Goal: Task Accomplishment & Management: Use online tool/utility

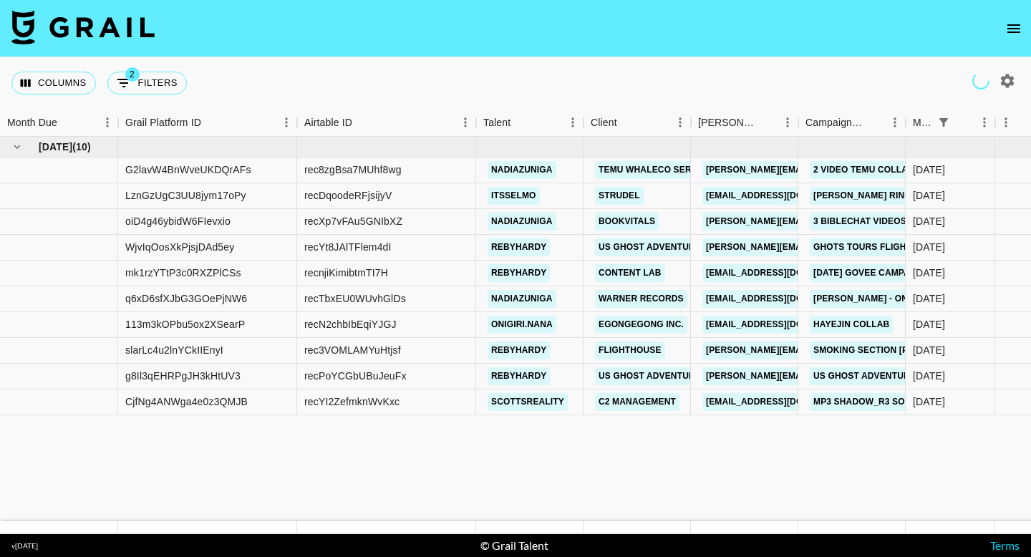
click at [574, 63] on div "Columns 2 Filters + Booking" at bounding box center [515, 83] width 1031 height 52
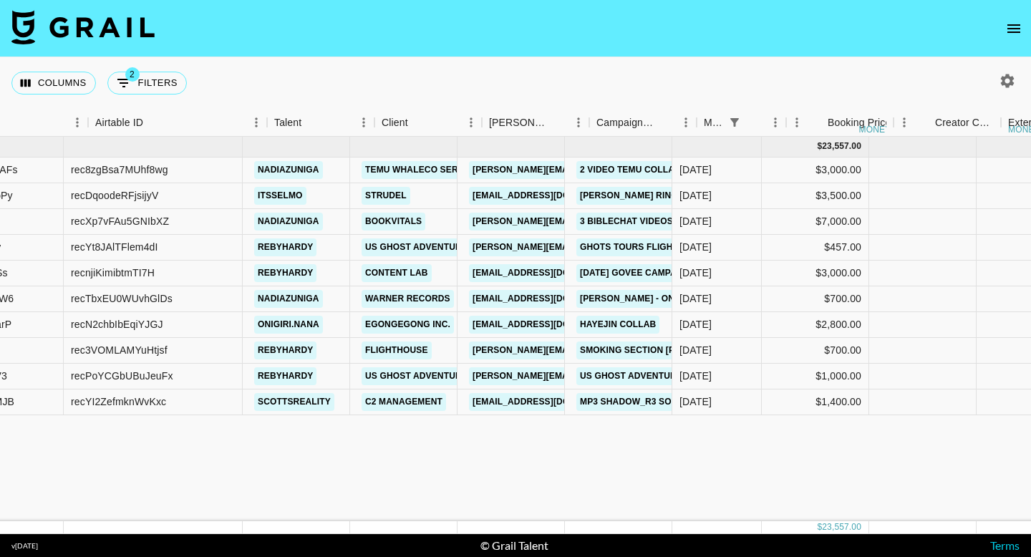
scroll to position [0, 266]
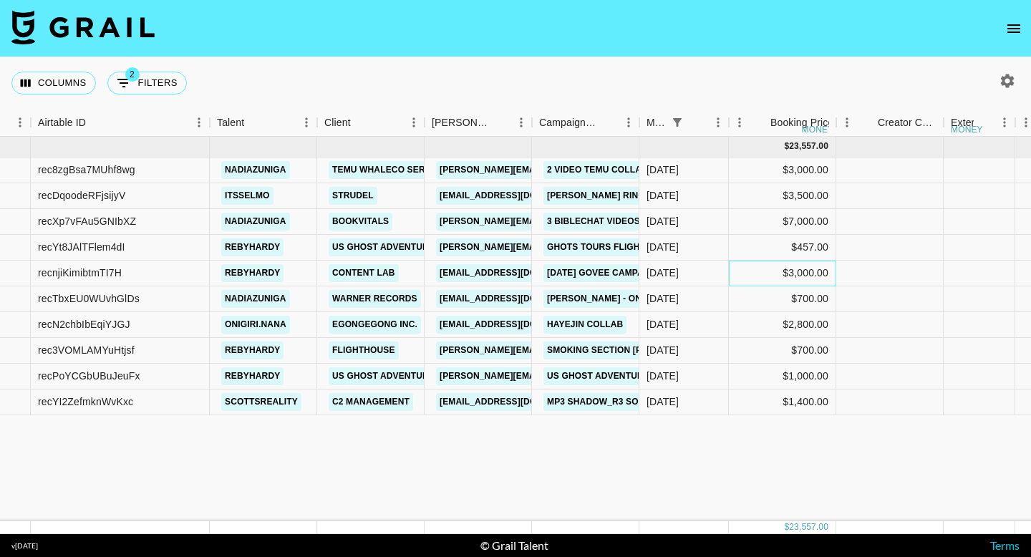
click at [821, 275] on div "$3,000.00" at bounding box center [782, 274] width 107 height 26
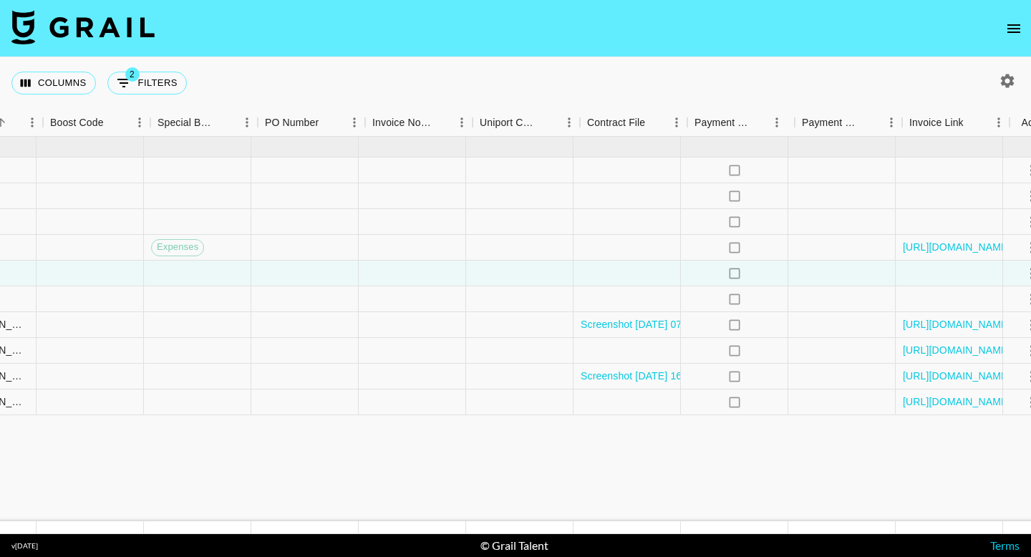
scroll to position [0, 1740]
click at [659, 269] on div at bounding box center [633, 274] width 107 height 26
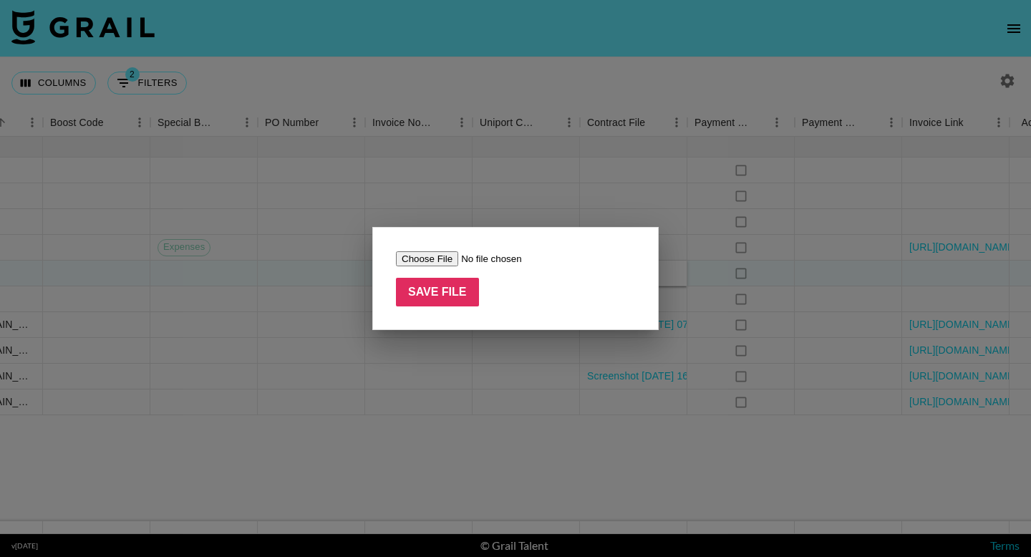
click at [448, 259] on input "file" at bounding box center [486, 258] width 181 height 15
type input "C:\fakepath\Govee 91 - Influencer Agreement (rebyhardy).pdf"
click at [442, 301] on input "Save File" at bounding box center [437, 292] width 83 height 29
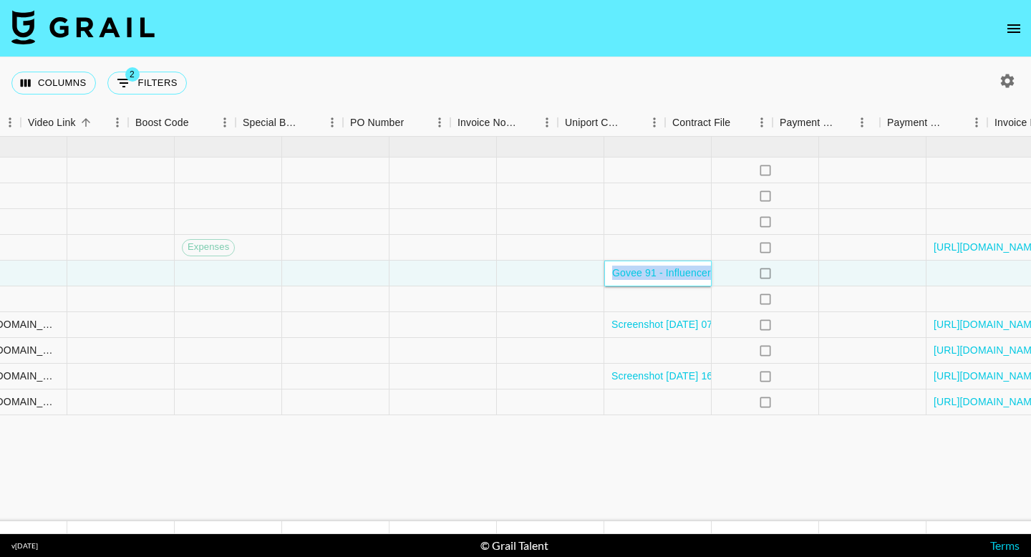
scroll to position [0, 1776]
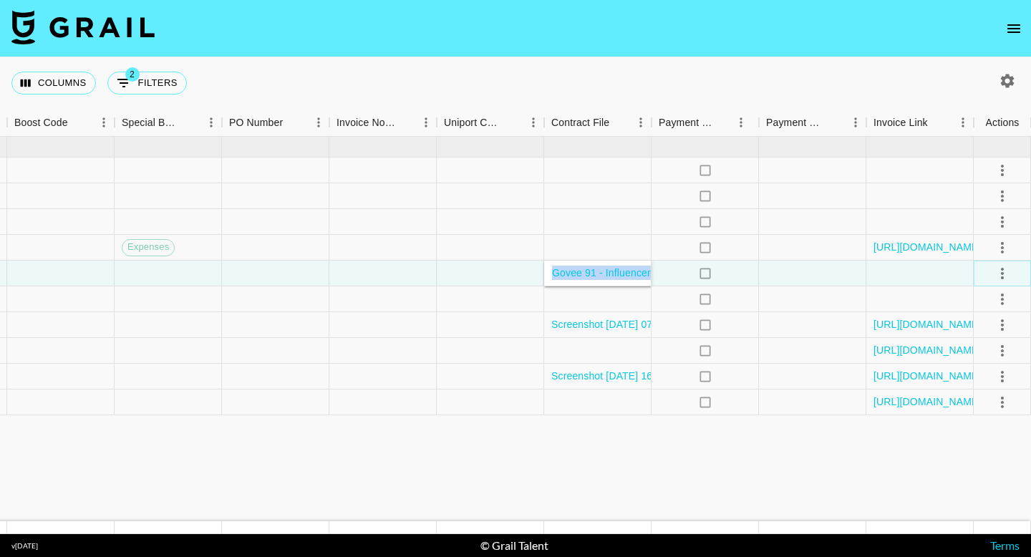
click at [1000, 265] on icon "select merge strategy" at bounding box center [1002, 273] width 17 height 17
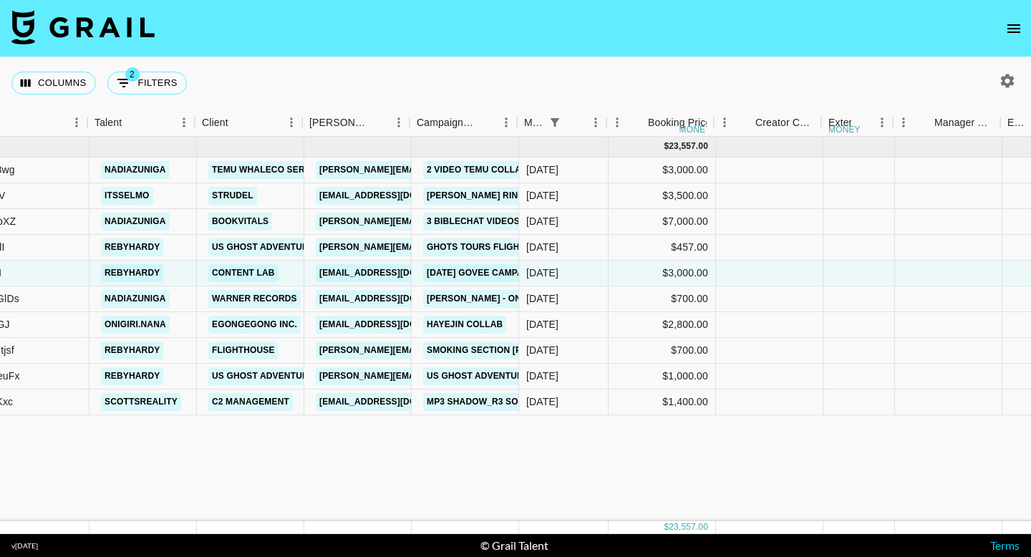
scroll to position [0, 390]
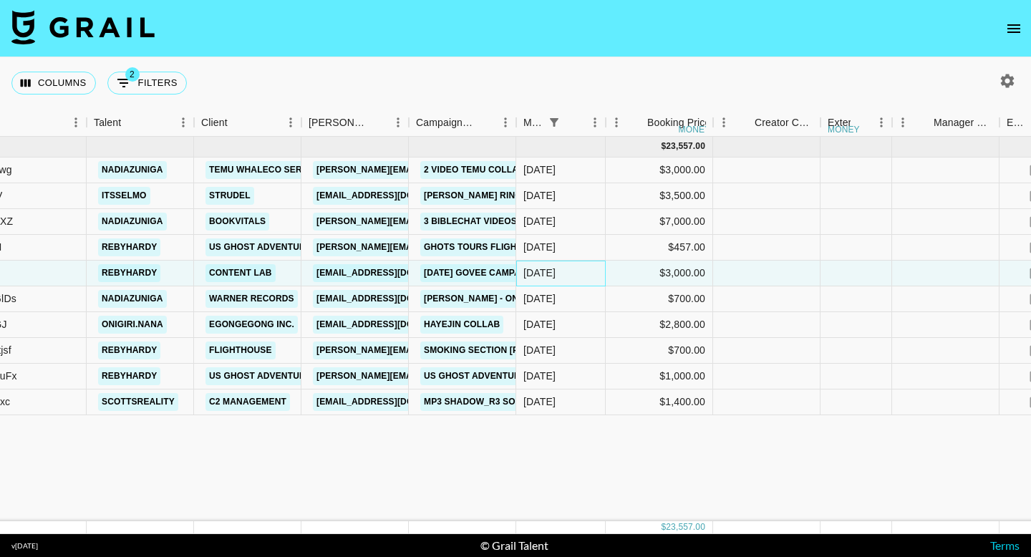
click at [564, 271] on div "[DATE]" at bounding box center [561, 274] width 90 height 26
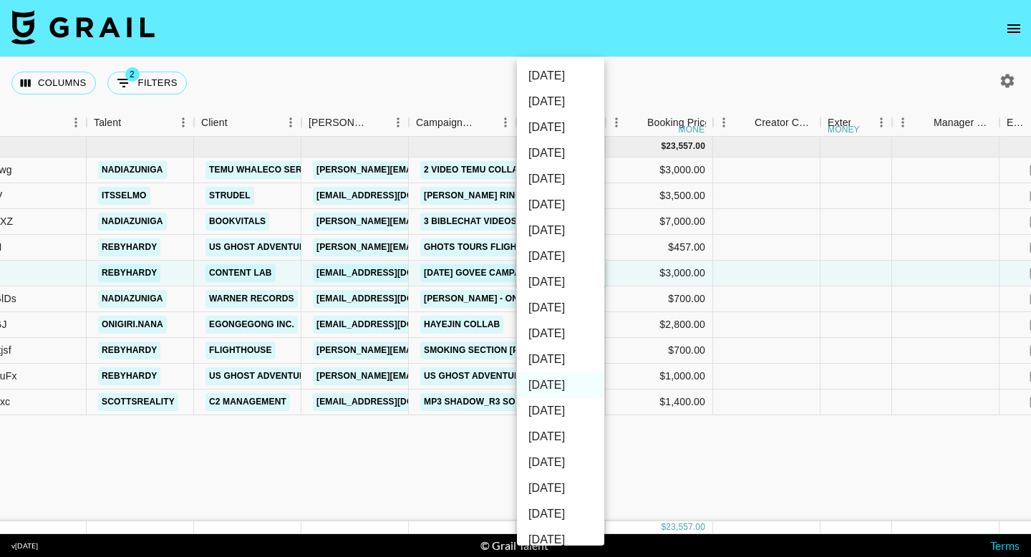
click at [565, 365] on li "[DATE]" at bounding box center [560, 360] width 87 height 26
type input "[DATE]"
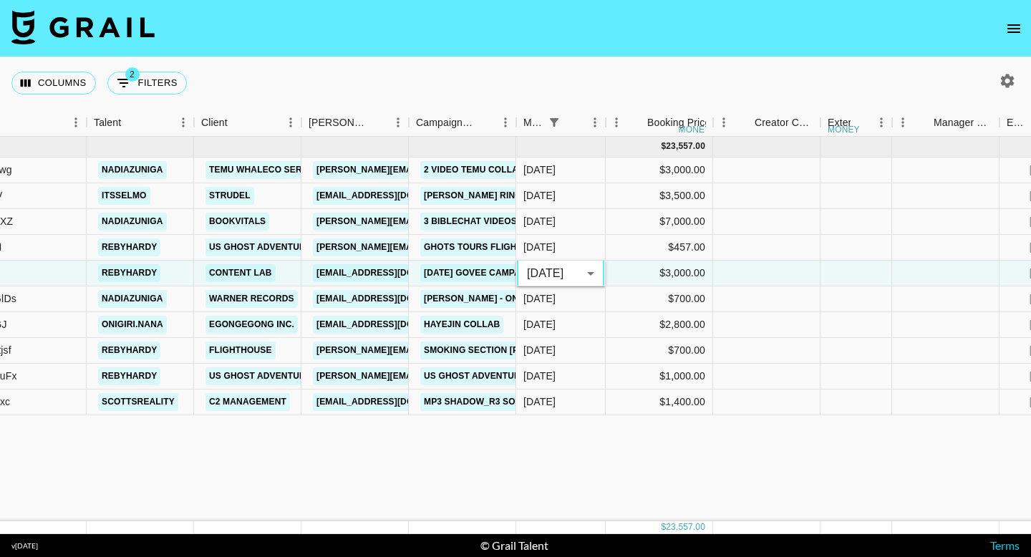
click at [683, 477] on div "[DATE] ( 10 ) $ 23,557.00 $ 2,299.75 G2lavW4BnWveUKDQrAFs rec8zgBsa7MUhf8wg nad…" at bounding box center [1013, 329] width 2807 height 385
